Goal: Task Accomplishment & Management: Manage account settings

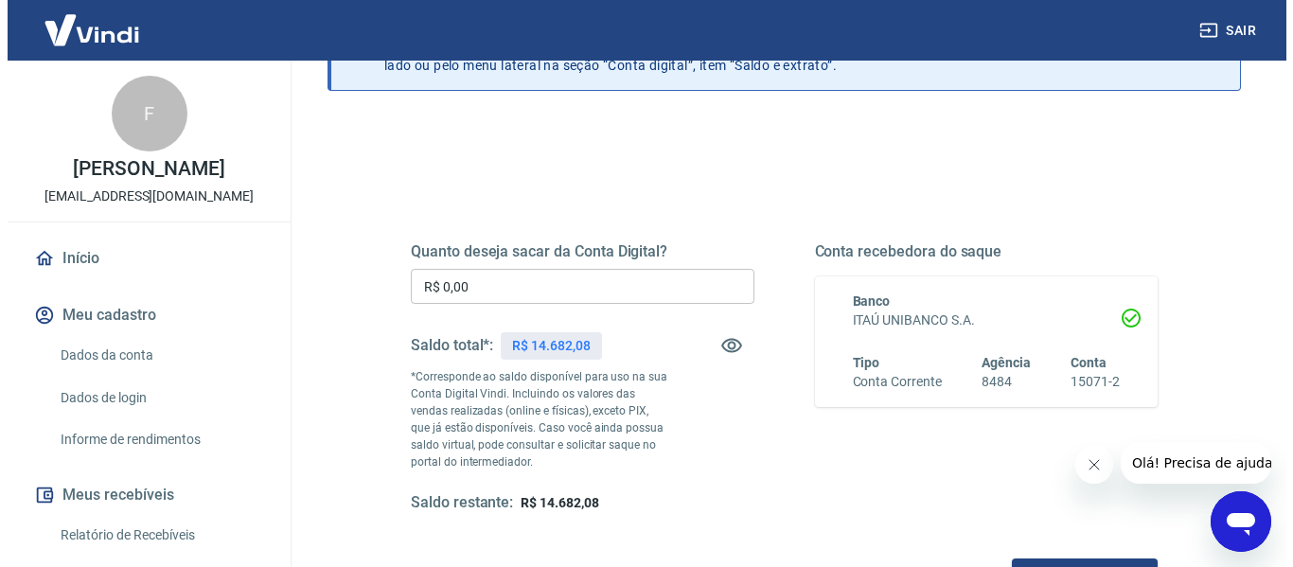
scroll to position [189, 0]
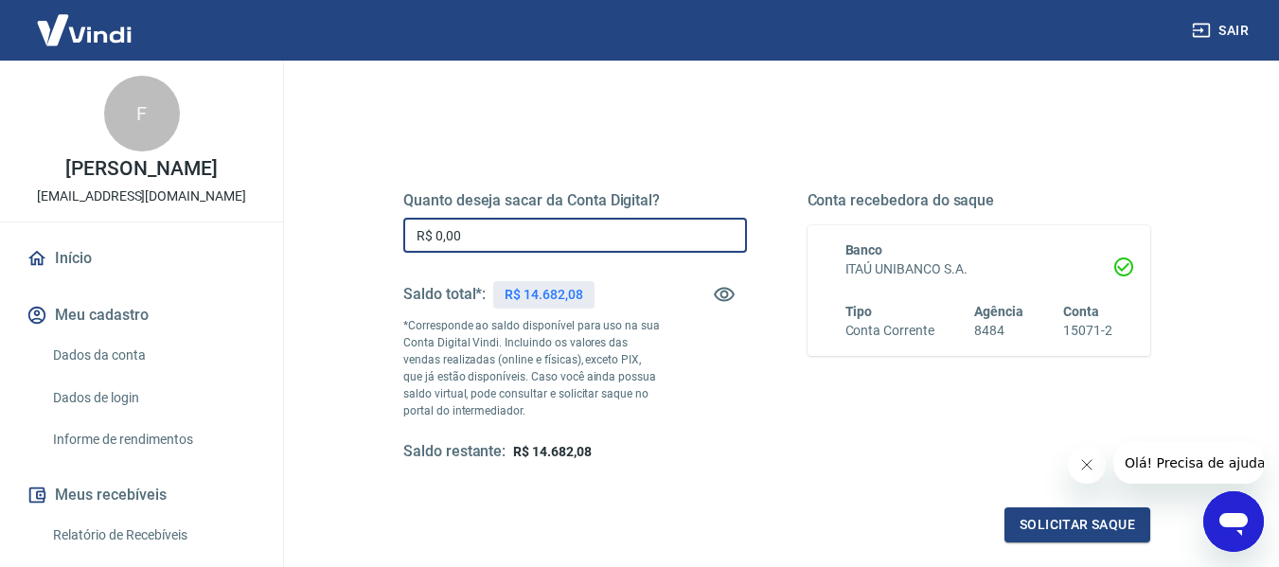
click at [516, 234] on input "R$ 0,00" at bounding box center [575, 235] width 344 height 35
type input "R$ 14.682,08"
click at [1032, 523] on button "Solicitar saque" at bounding box center [1077, 524] width 146 height 35
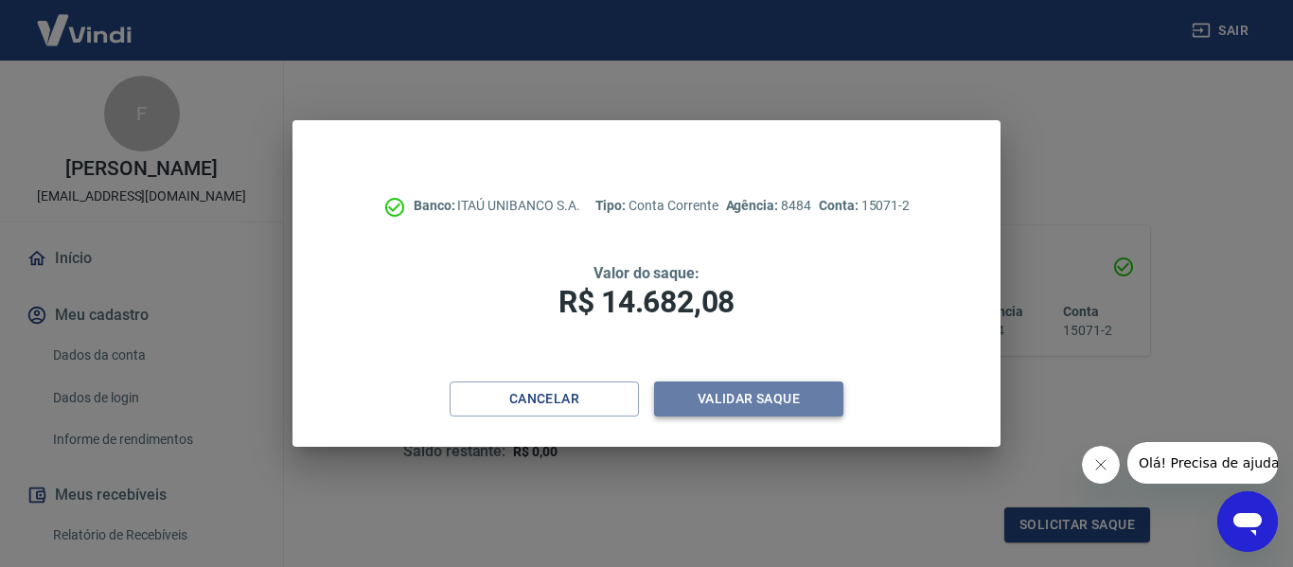
click at [726, 396] on button "Validar saque" at bounding box center [748, 398] width 189 height 35
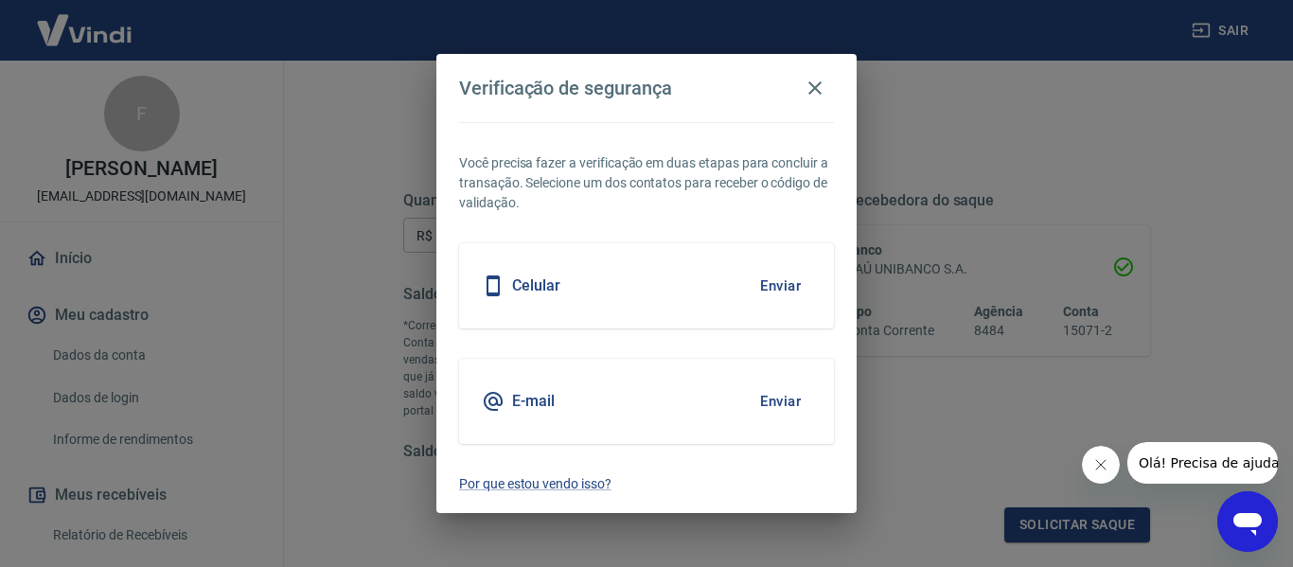
click at [773, 284] on button "Enviar" at bounding box center [781, 286] width 62 height 40
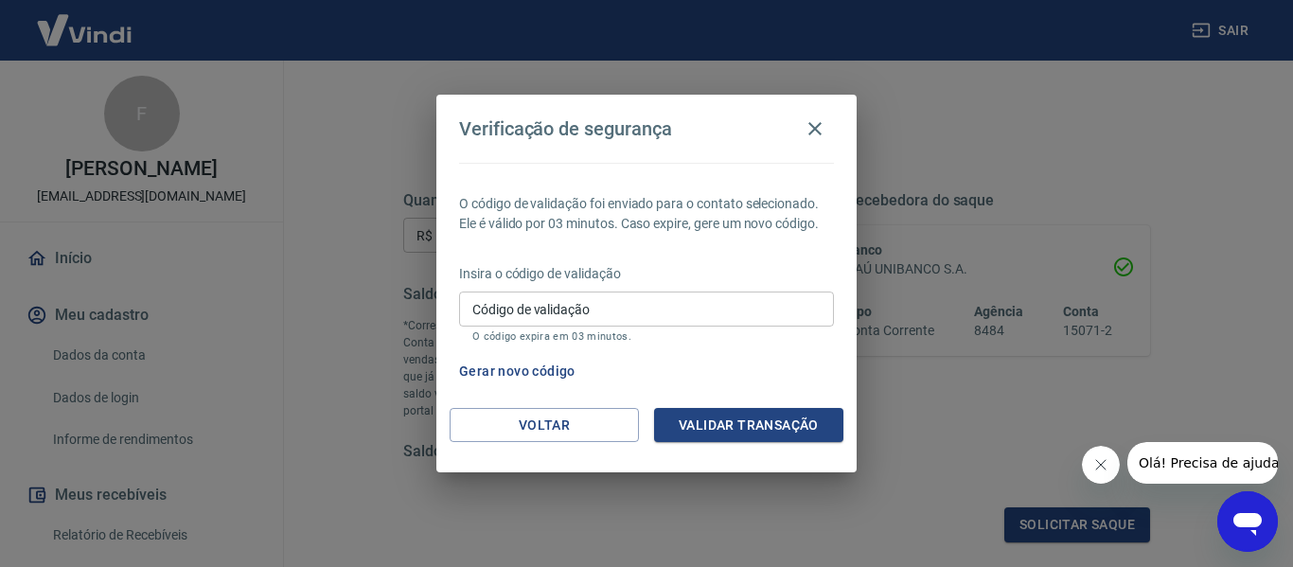
click at [517, 309] on input "Código de validação" at bounding box center [646, 309] width 375 height 35
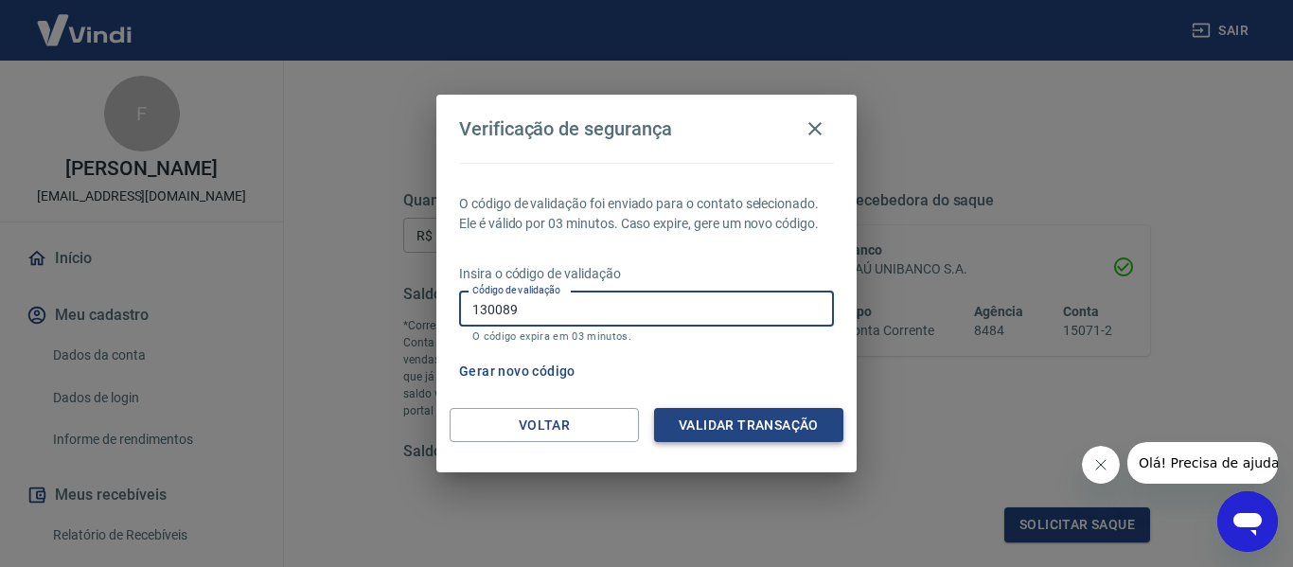
type input "130089"
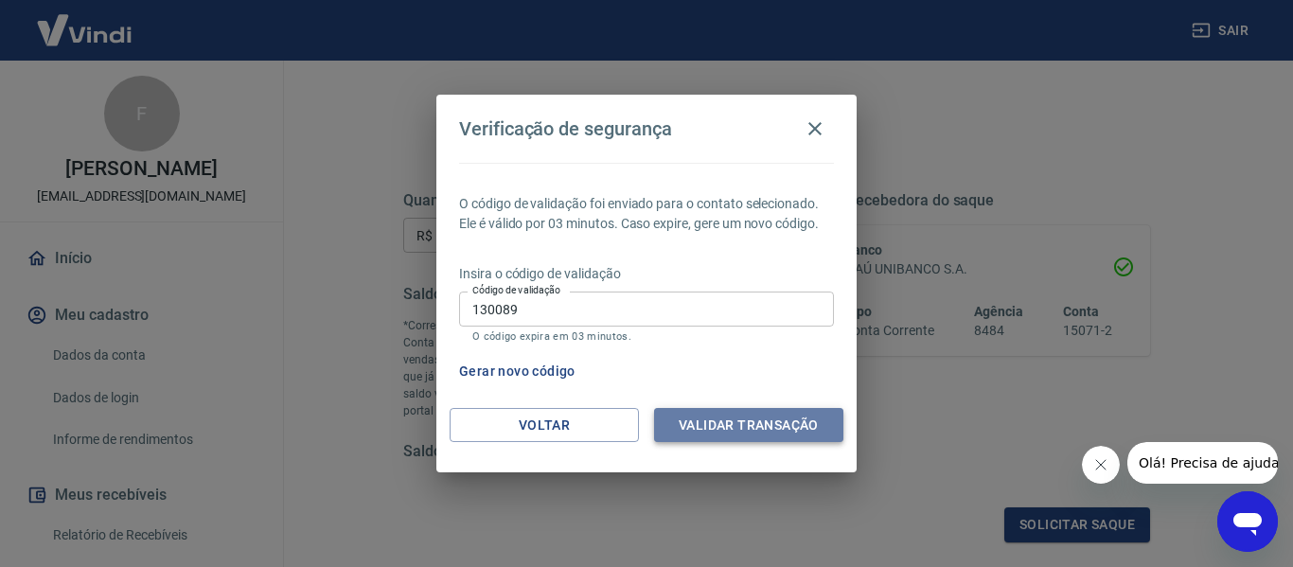
click at [697, 417] on button "Validar transação" at bounding box center [748, 425] width 189 height 35
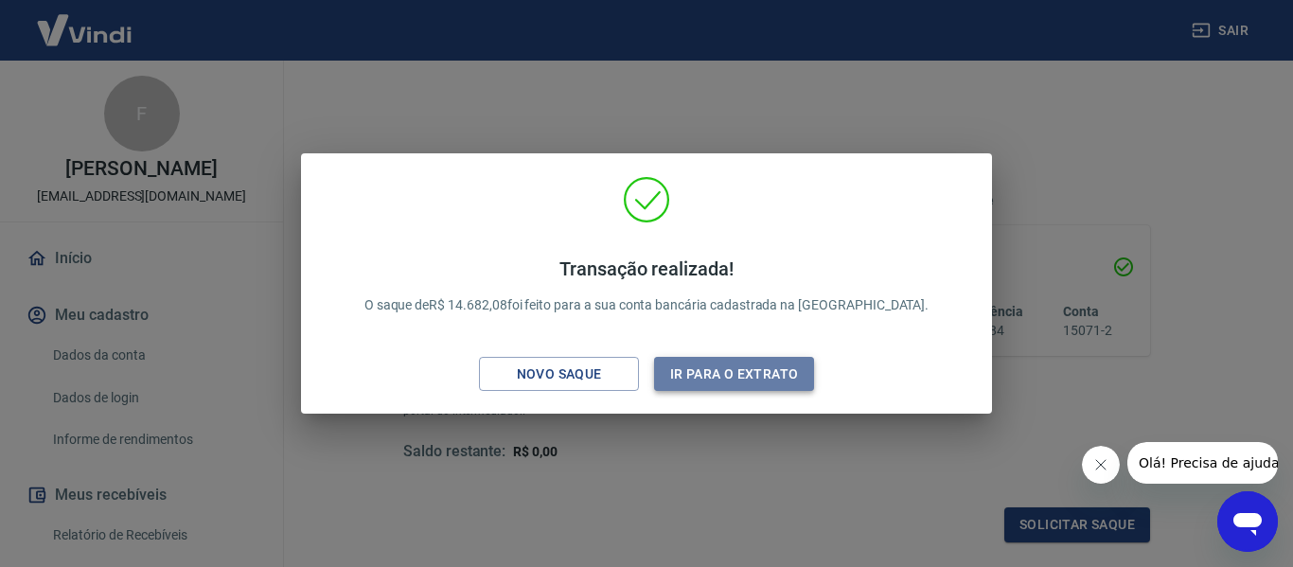
click at [726, 376] on button "Ir para o extrato" at bounding box center [734, 374] width 160 height 35
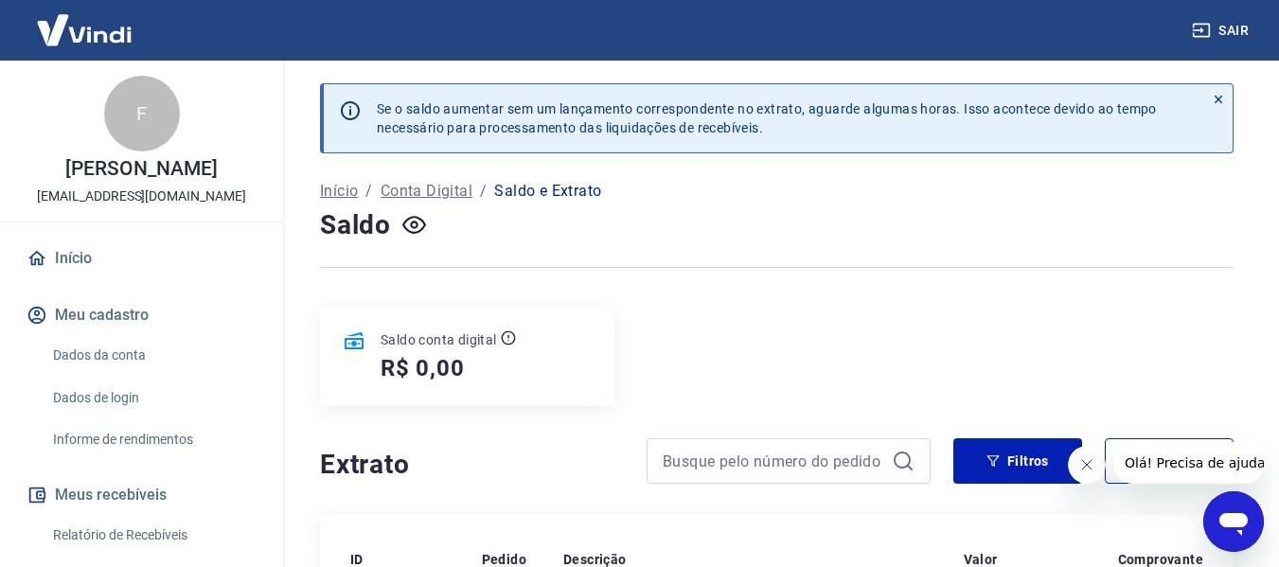
click at [1237, 29] on button "Sair" at bounding box center [1222, 30] width 68 height 35
